Goal: Navigation & Orientation: Find specific page/section

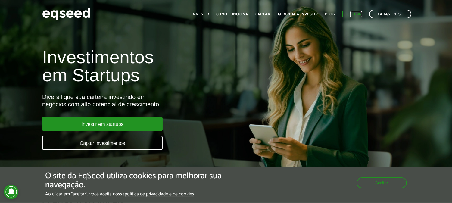
click at [356, 16] on link "Login" at bounding box center [357, 14] width 12 height 4
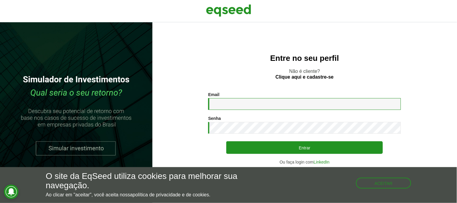
click at [311, 104] on input "Email *" at bounding box center [304, 104] width 193 height 12
type input "**********"
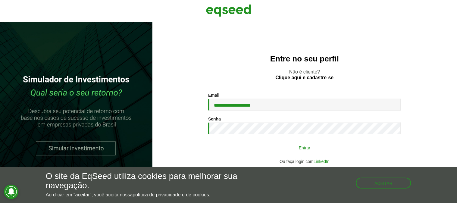
click at [302, 145] on button "Entrar" at bounding box center [304, 147] width 157 height 11
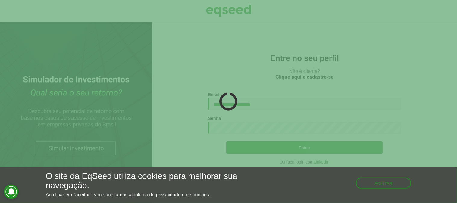
click at [384, 177] on div "Aceitar" at bounding box center [383, 180] width 55 height 17
click at [385, 184] on button "Aceitar" at bounding box center [384, 183] width 54 height 10
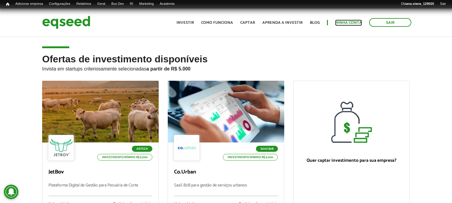
click at [353, 22] on link "Minha conta" at bounding box center [348, 23] width 27 height 4
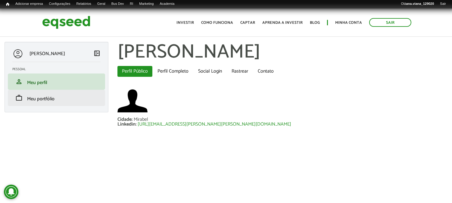
click at [16, 102] on li "work Meu portfólio" at bounding box center [56, 98] width 97 height 16
click at [43, 96] on span "Meu portfólio" at bounding box center [40, 99] width 27 height 8
